Goal: Information Seeking & Learning: Find specific fact

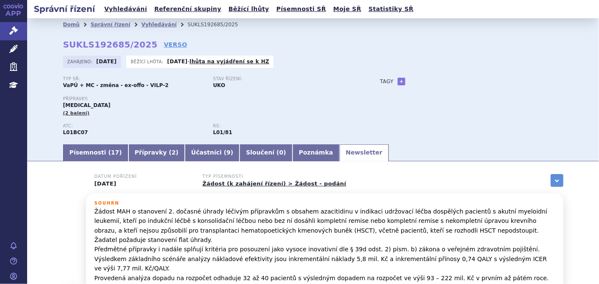
scroll to position [72, 0]
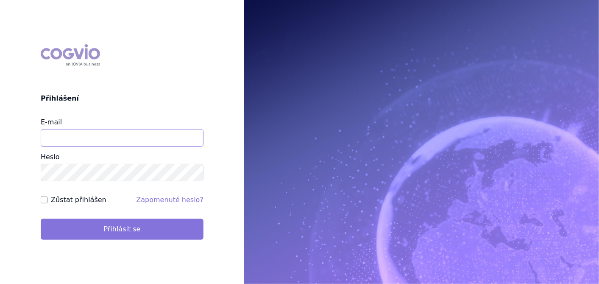
type input "katerina.ondrusova@vzp.cz"
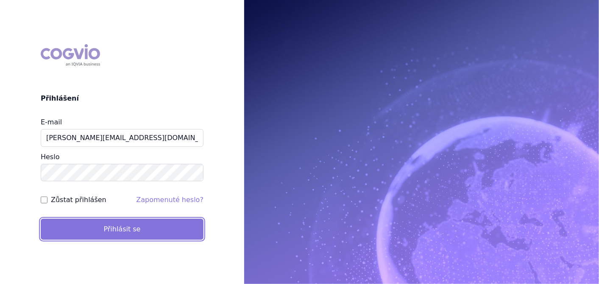
click at [111, 237] on button "Přihlásit se" at bounding box center [122, 228] width 163 height 21
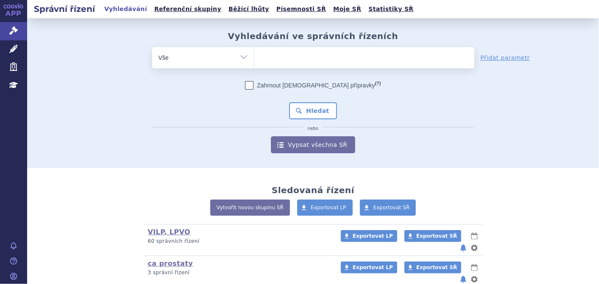
click at [315, 61] on ul at bounding box center [364, 56] width 220 height 18
click at [254, 61] on select at bounding box center [254, 57] width 0 height 21
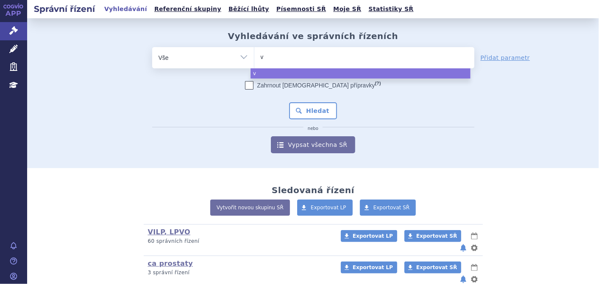
type input "vy"
type input "vyl"
type input "vylo"
type input "vyloy"
select select "vyloy"
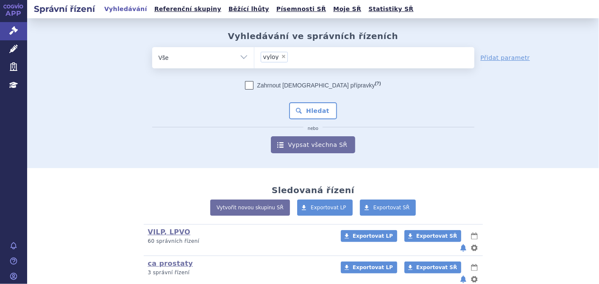
click at [312, 102] on div "Zahrnout bratrské přípravky (?) Hledat nebo Vypsat všechna SŘ" at bounding box center [313, 117] width 322 height 72
click at [318, 111] on button "Hledat" at bounding box center [313, 110] width 48 height 17
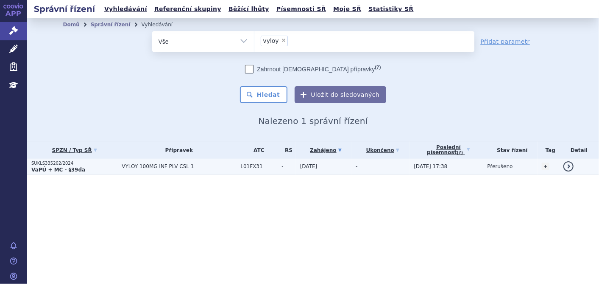
click at [39, 167] on strong "VaPÚ + MC - §39da" at bounding box center [58, 170] width 54 height 6
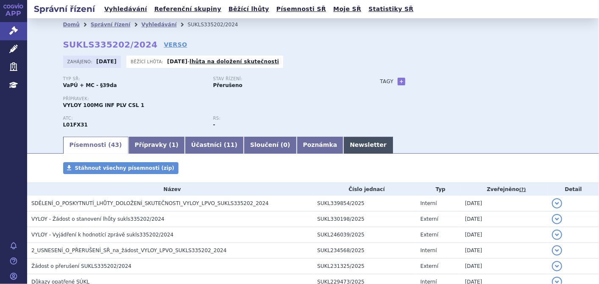
click at [343, 142] on link "Newsletter" at bounding box center [368, 145] width 50 height 17
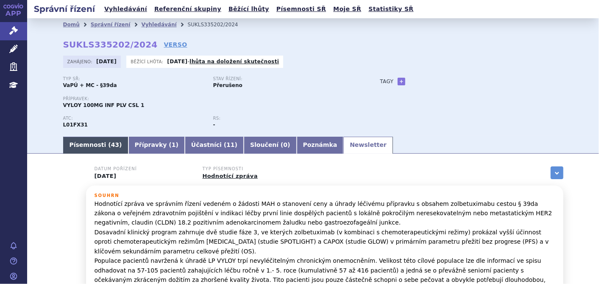
click at [92, 148] on link "Písemnosti ( 43 )" at bounding box center [95, 145] width 65 height 17
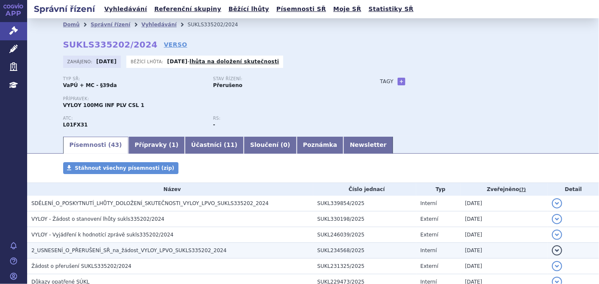
scroll to position [141, 0]
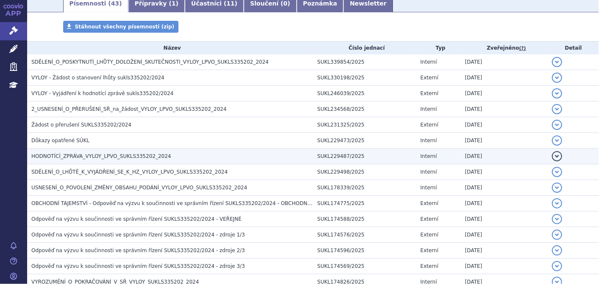
click at [121, 157] on span "HODNOTÍCÍ_ZPRÁVA_VYLOY_LPVO_SUKLS335202_2024" at bounding box center [101, 156] width 140 height 6
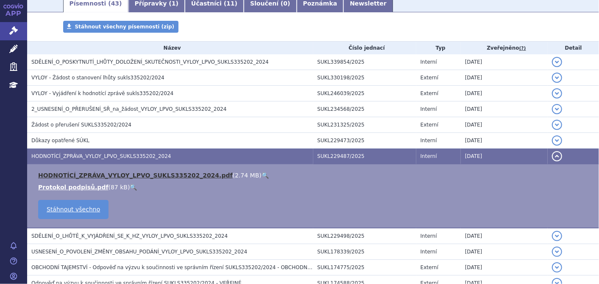
click at [114, 172] on link "HODNOTÍCÍ_ZPRÁVA_VYLOY_LPVO_SUKLS335202_2024.pdf" at bounding box center [135, 175] width 195 height 7
